Goal: Obtain resource: Obtain resource

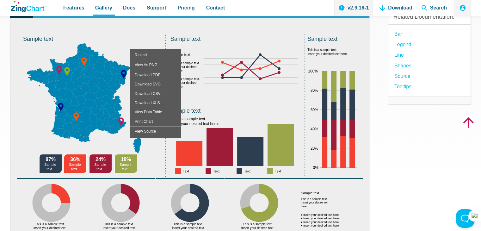
scroll to position [76, 0]
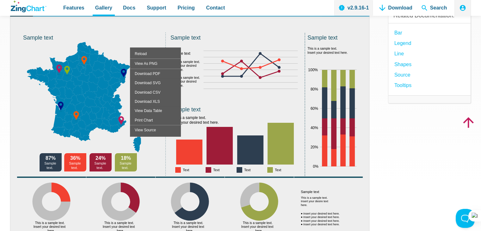
click at [380, 50] on div "Result Full HTML JS CSS Edit Download ​ Powered by ZingChart Sample text Sample…" at bounding box center [240, 131] width 461 height 268
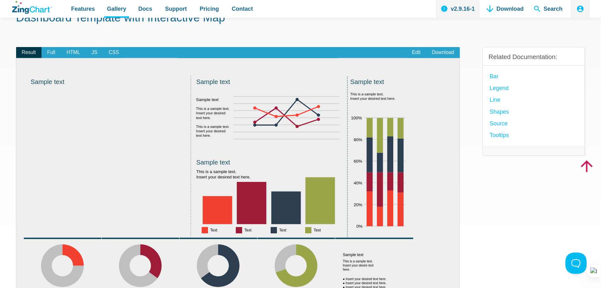
scroll to position [41, 0]
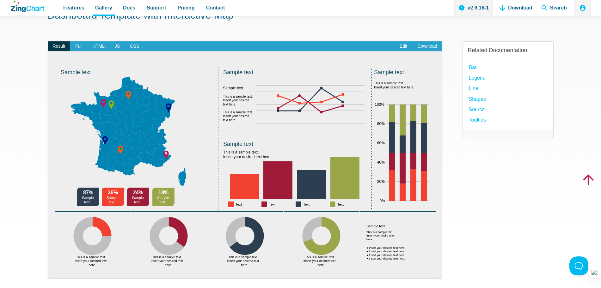
click at [200, 31] on div "Result Full HTML JS CSS Edit Download ​ Powered by ZingChart Sample text Sample…" at bounding box center [245, 165] width 395 height 268
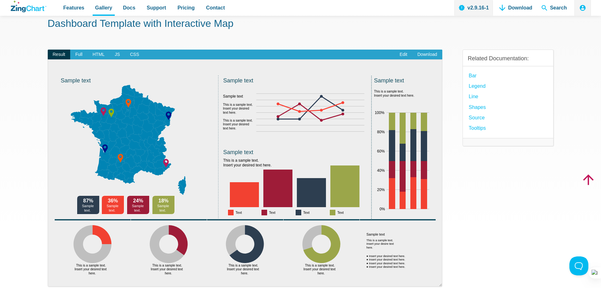
scroll to position [2, 0]
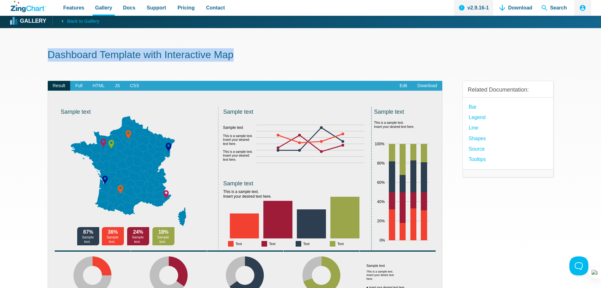
drag, startPoint x: 48, startPoint y: 57, endPoint x: 239, endPoint y: 58, distance: 191.4
click at [239, 58] on h1 "Dashboard Template with Interactive Map" at bounding box center [301, 55] width 506 height 14
copy h1 "Dashboard Template with Interactive Map"
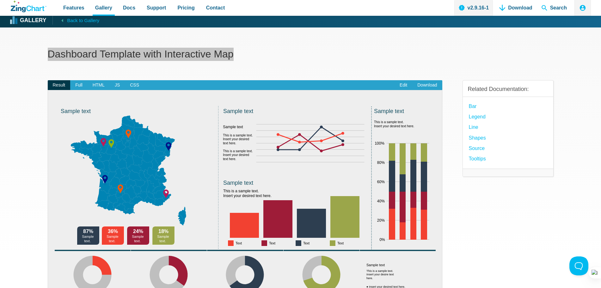
scroll to position [0, 0]
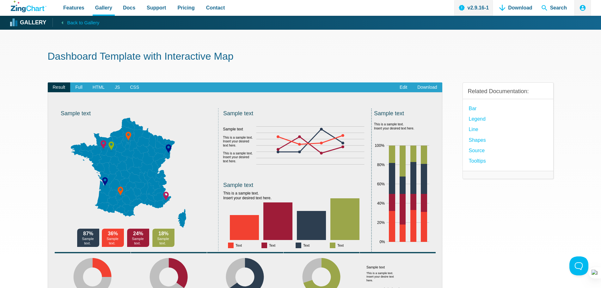
click at [490, 227] on div "Related Documentation: Bar Legend Line Shapes source Tooltips" at bounding box center [508, 206] width 91 height 268
